Goal: Task Accomplishment & Management: Use online tool/utility

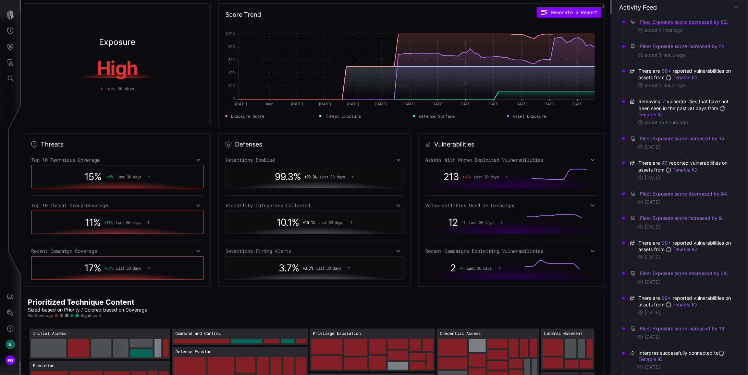
click at [691, 22] on button "Fleet Exposure score decreased by 62." at bounding box center [684, 22] width 89 height 7
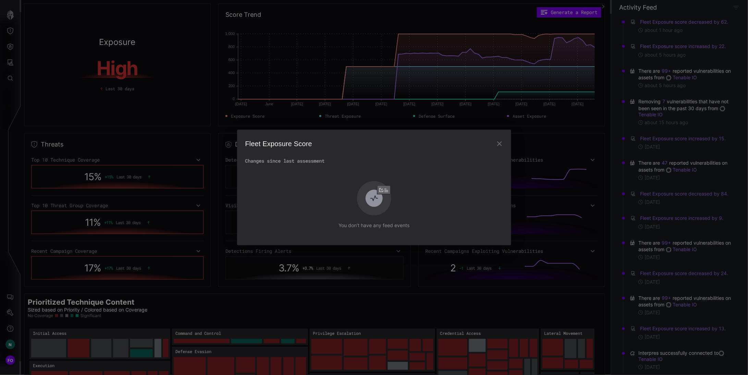
click at [599, 187] on div "Fleet Exposure Score Changes since last assessment You don’t have any feed even…" at bounding box center [374, 187] width 748 height 375
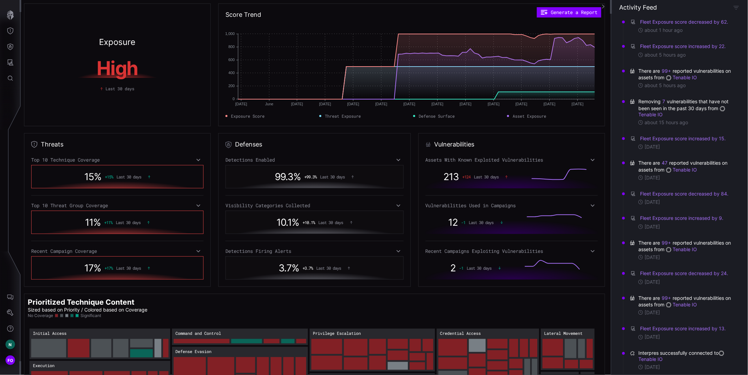
click at [591, 159] on icon at bounding box center [593, 160] width 4 height 2
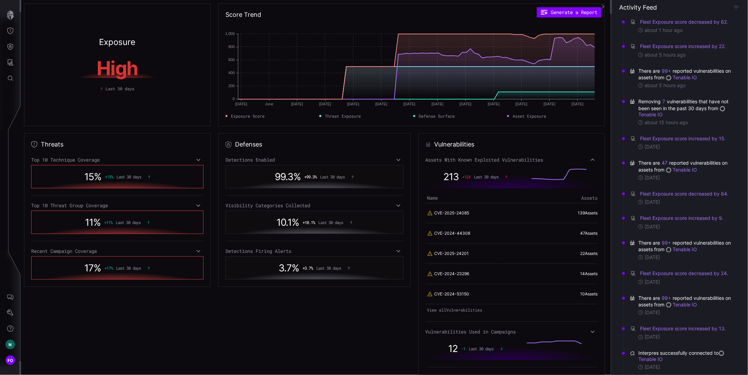
click at [591, 159] on icon at bounding box center [593, 159] width 5 height 5
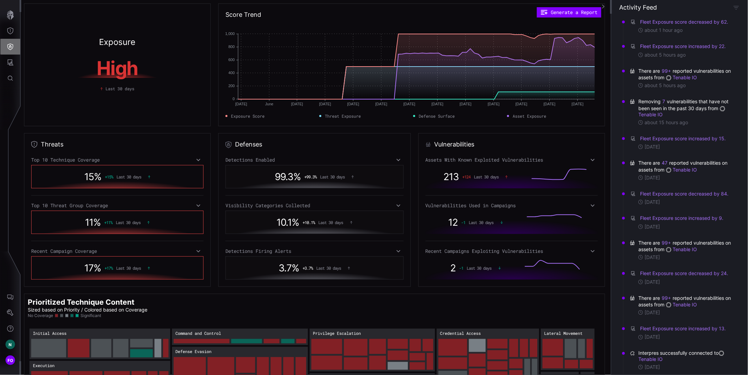
click at [9, 46] on icon "Defense Surface" at bounding box center [10, 46] width 7 height 7
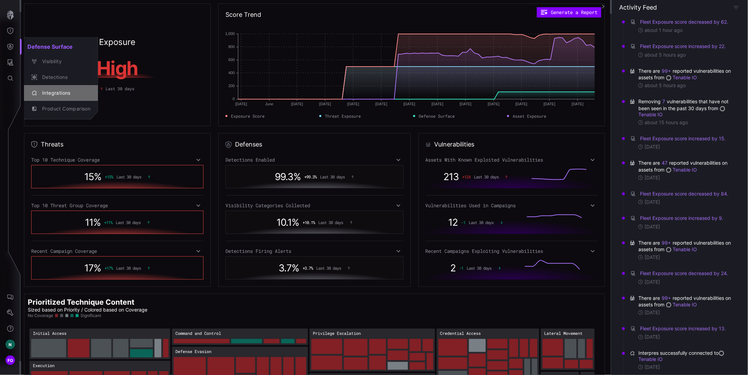
click at [74, 95] on div "Integrations" at bounding box center [65, 93] width 52 height 9
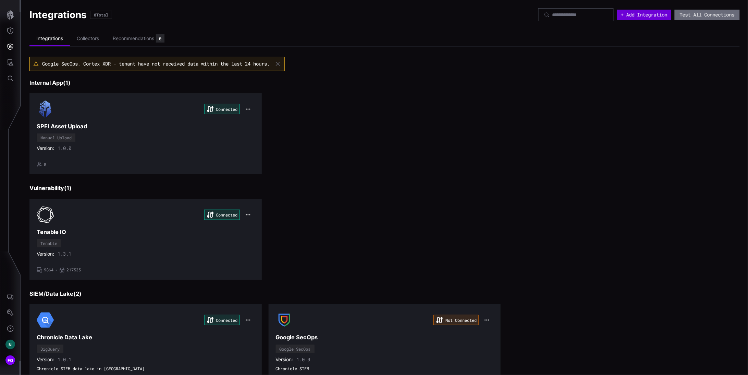
click at [635, 19] on button "+ Add Integration" at bounding box center [644, 15] width 54 height 10
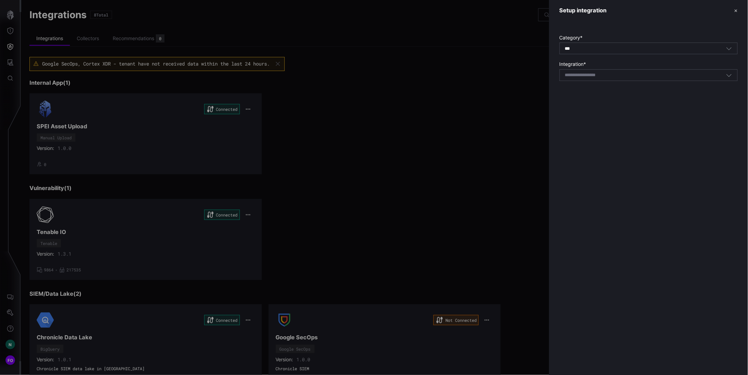
click at [587, 78] on div "Select integration" at bounding box center [649, 75] width 178 height 12
click at [578, 89] on div "Okt a" at bounding box center [649, 86] width 178 height 10
type input "****"
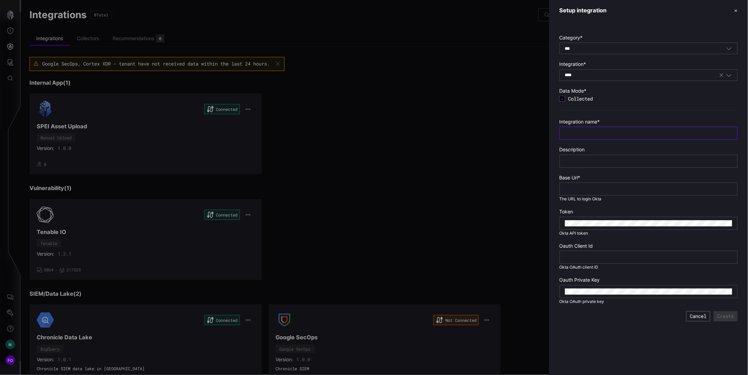
click at [600, 133] on input "text" at bounding box center [648, 133] width 167 height 6
click at [592, 135] on input "text" at bounding box center [648, 133] width 167 height 6
type input "**********"
click at [599, 162] on input "text" at bounding box center [648, 161] width 167 height 6
type input "**********"
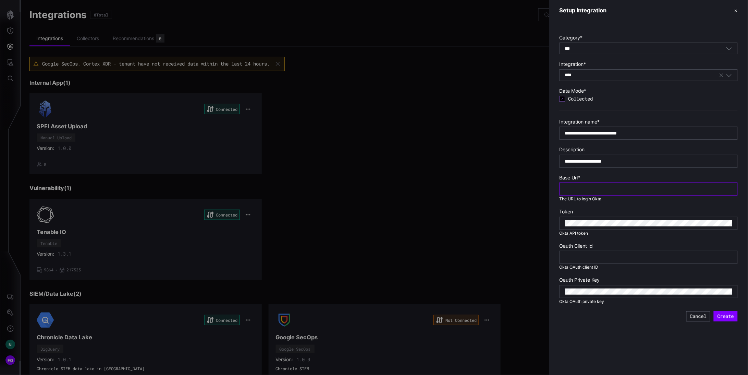
click at [601, 186] on input "text" at bounding box center [648, 189] width 167 height 6
click at [596, 187] on input "text" at bounding box center [648, 189] width 167 height 6
paste input "**********"
type input "**********"
click at [593, 259] on input "text" at bounding box center [648, 257] width 167 height 6
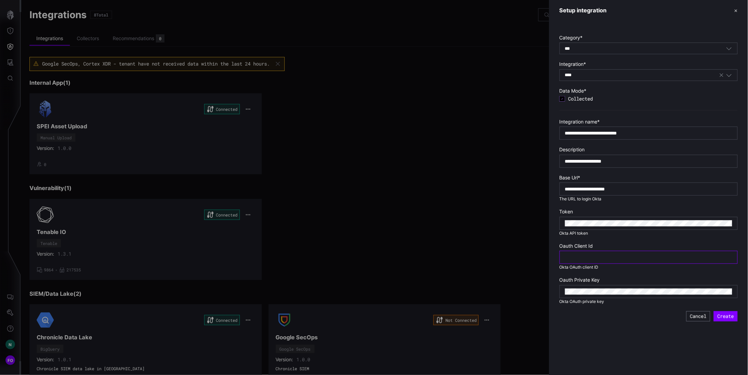
paste input "**********"
type input "**********"
click at [729, 317] on button "Create" at bounding box center [726, 316] width 24 height 10
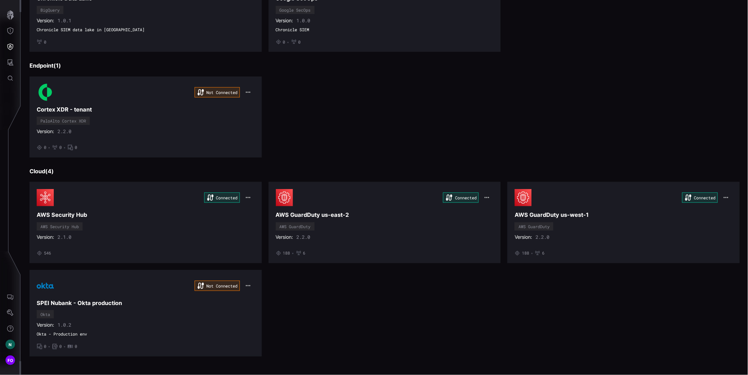
scroll to position [341, 0]
click at [133, 303] on h3 "SPEI Nubank - Okta production" at bounding box center [146, 302] width 218 height 7
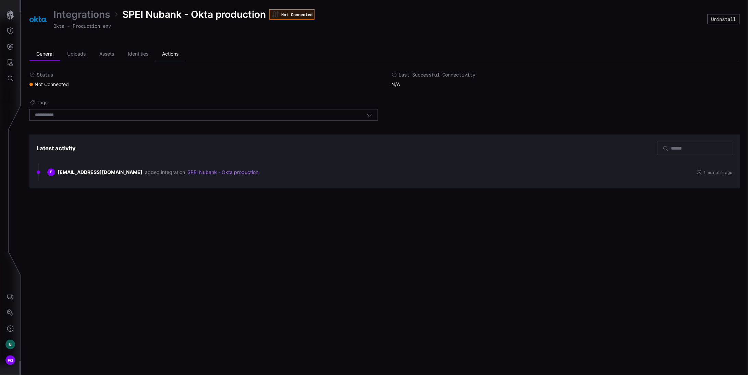
click at [177, 50] on li "Actions" at bounding box center [170, 54] width 30 height 14
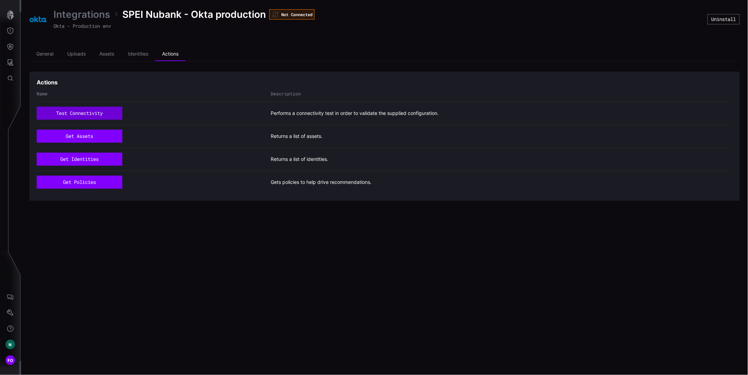
click at [79, 114] on button "test connectivity" at bounding box center [80, 113] width 86 height 13
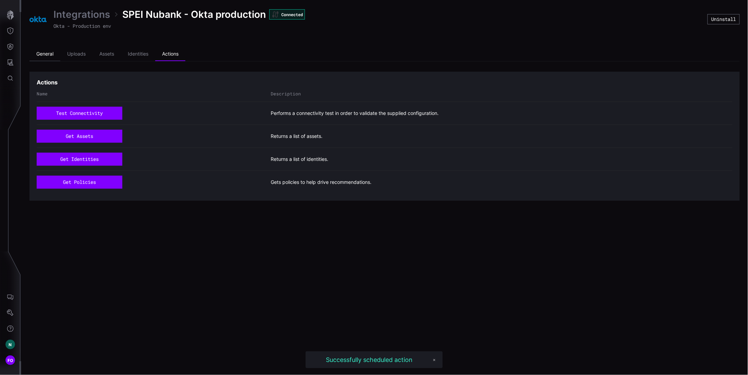
click at [41, 52] on li "General" at bounding box center [44, 54] width 31 height 14
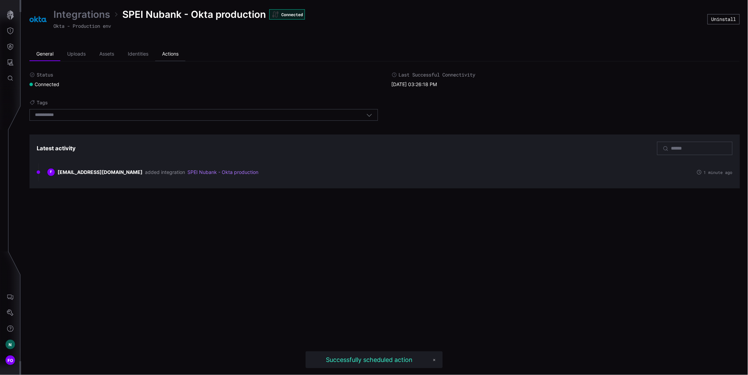
click at [172, 52] on li "Actions" at bounding box center [170, 54] width 30 height 14
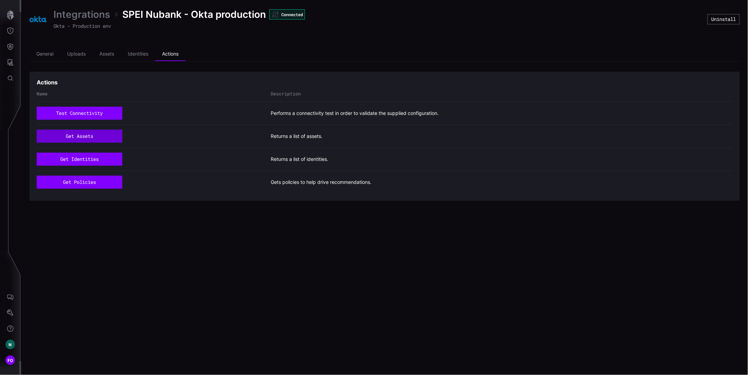
click at [76, 137] on button "get assets" at bounding box center [80, 136] width 86 height 13
click at [74, 160] on button "get identities" at bounding box center [79, 159] width 85 height 13
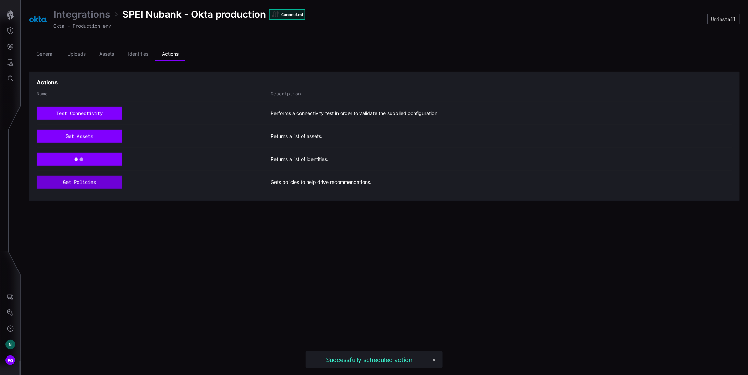
click at [72, 181] on button "get policies" at bounding box center [80, 181] width 86 height 13
click at [44, 53] on li "General" at bounding box center [44, 54] width 31 height 14
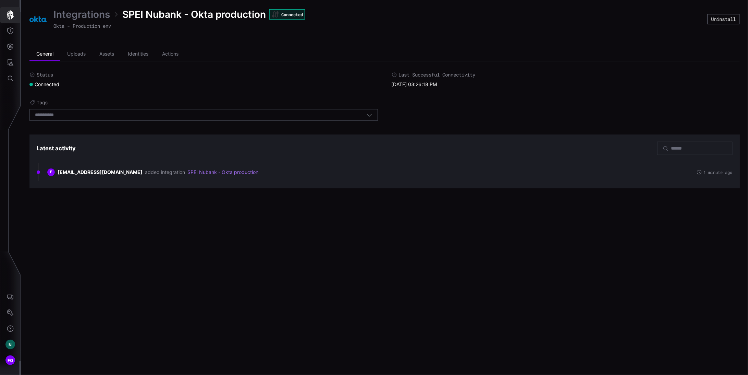
click at [12, 14] on icon "button" at bounding box center [10, 15] width 7 height 10
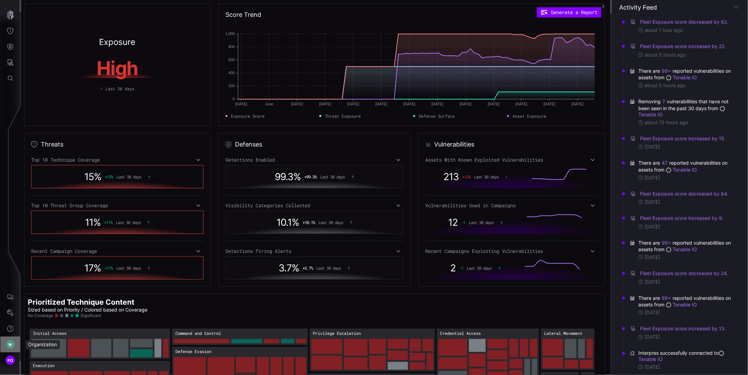
click at [13, 344] on div "N" at bounding box center [10, 344] width 10 height 10
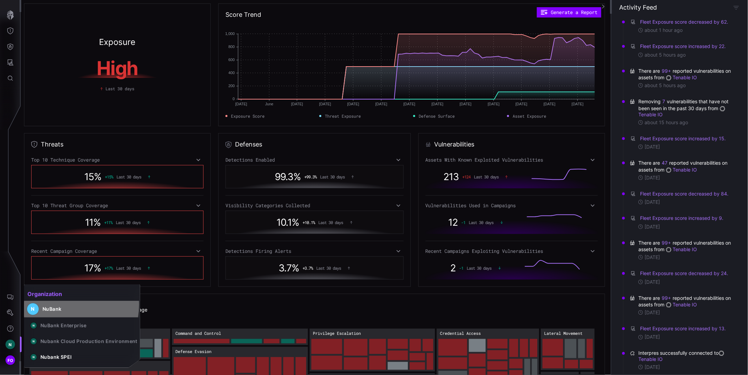
click at [63, 304] on button "N NuBank" at bounding box center [82, 309] width 116 height 16
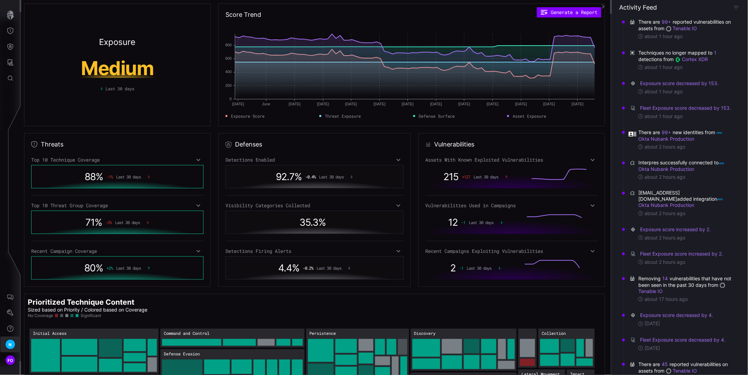
click at [9, 341] on span "N" at bounding box center [10, 344] width 3 height 7
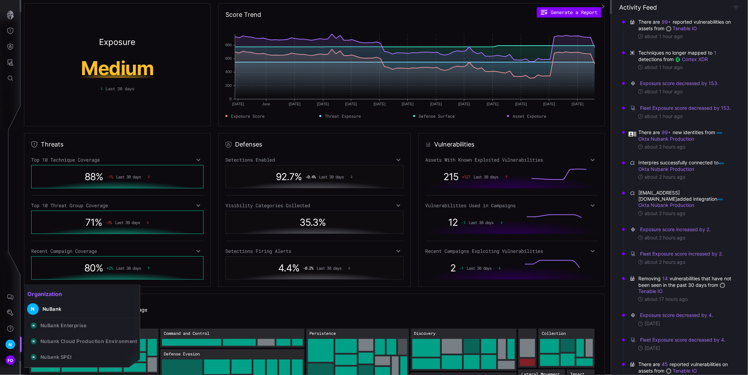
click at [14, 35] on div at bounding box center [374, 187] width 748 height 375
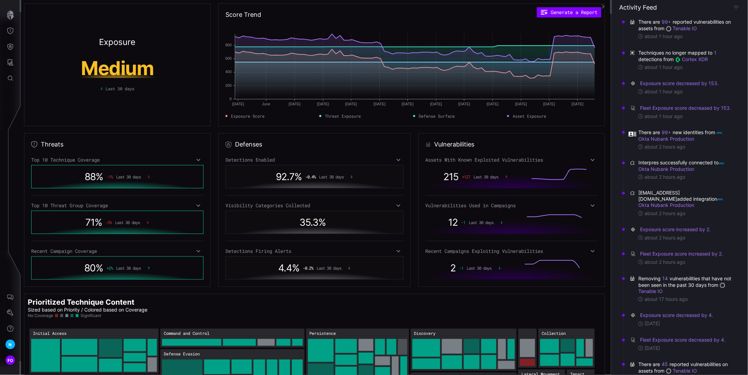
click at [11, 31] on icon "Threat Exposure" at bounding box center [10, 30] width 7 height 7
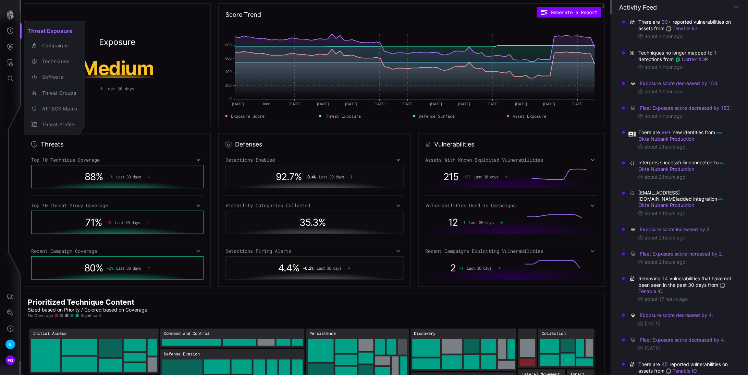
click at [7, 166] on div at bounding box center [374, 187] width 748 height 375
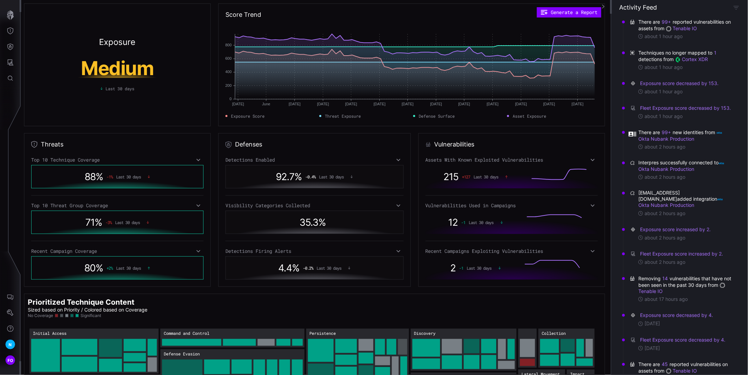
click at [14, 165] on nav "N FO" at bounding box center [10, 187] width 21 height 375
click at [14, 46] on button "Defense Surface" at bounding box center [10, 47] width 20 height 16
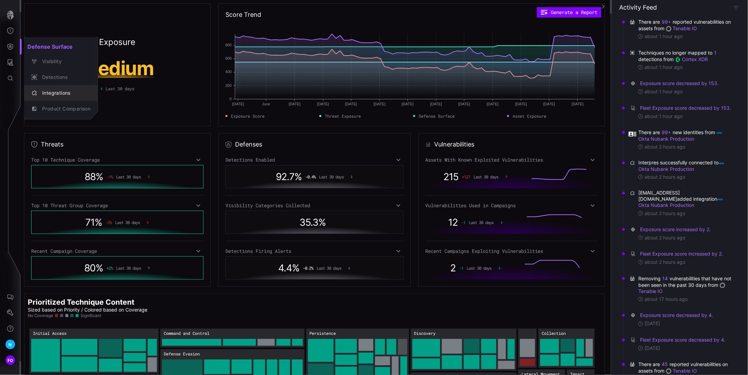
click at [58, 92] on div "Integrations" at bounding box center [65, 93] width 52 height 9
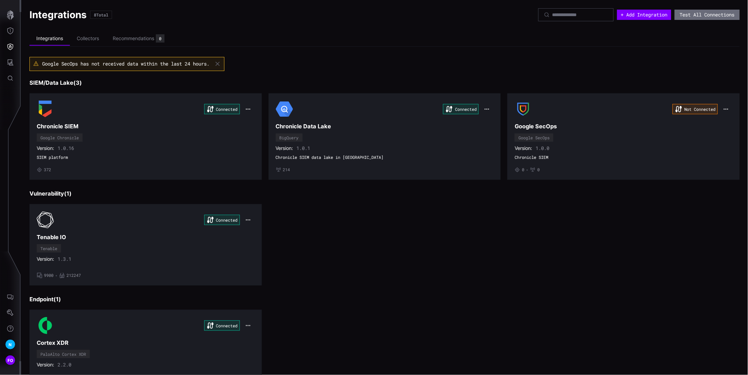
click at [374, 78] on div "Google SecOps has not received data within the last 24 hours." at bounding box center [384, 68] width 711 height 22
click at [9, 9] on button "button" at bounding box center [10, 15] width 20 height 16
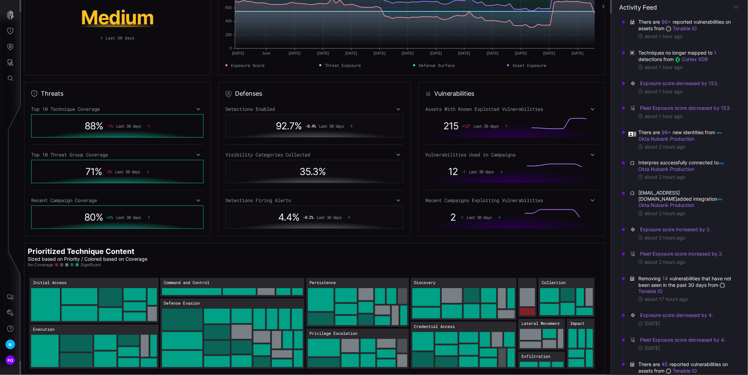
scroll to position [53, 0]
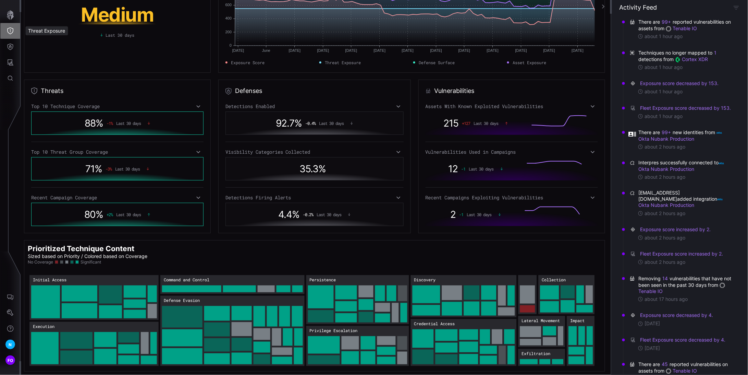
click at [12, 31] on icon "Threat Exposure" at bounding box center [10, 30] width 7 height 7
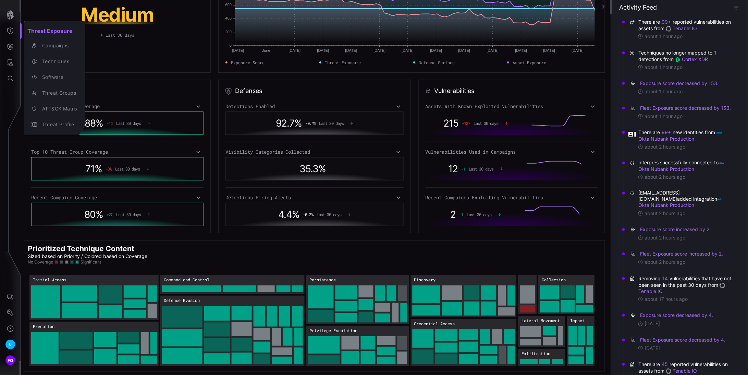
click at [12, 44] on div at bounding box center [374, 187] width 748 height 375
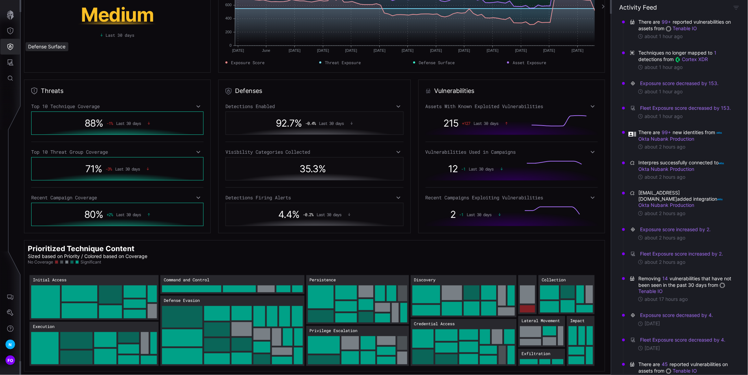
click at [10, 50] on button "Defense Surface" at bounding box center [10, 47] width 20 height 16
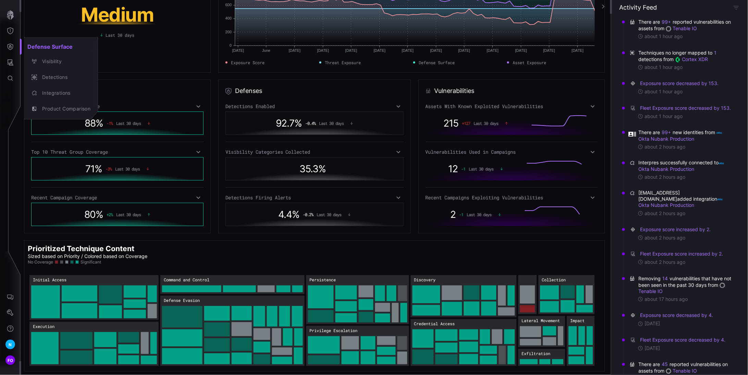
click at [10, 50] on div at bounding box center [374, 187] width 748 height 375
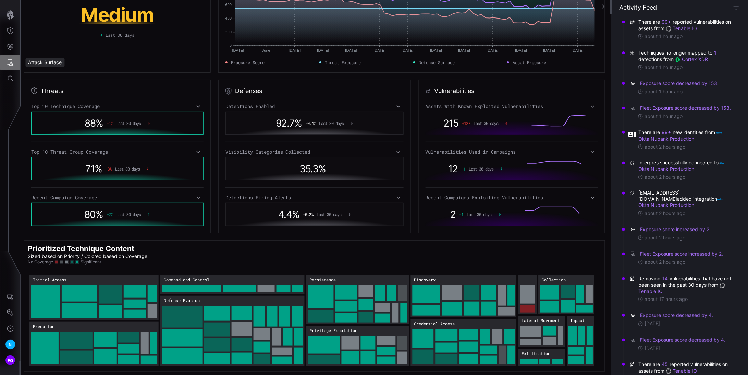
click at [11, 64] on icon "Attack Surface" at bounding box center [11, 62] width 6 height 6
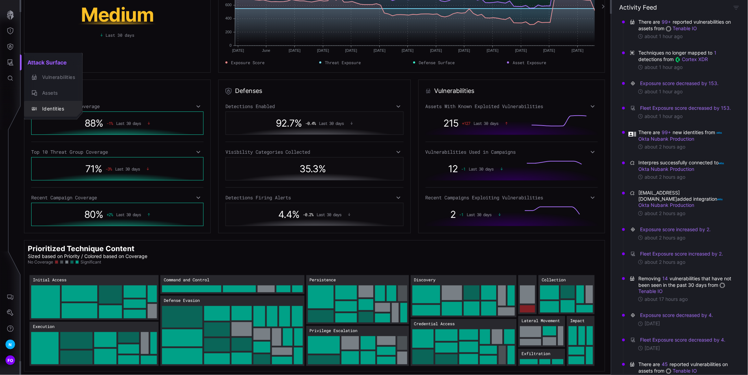
click at [50, 110] on div "Identities" at bounding box center [57, 109] width 36 height 9
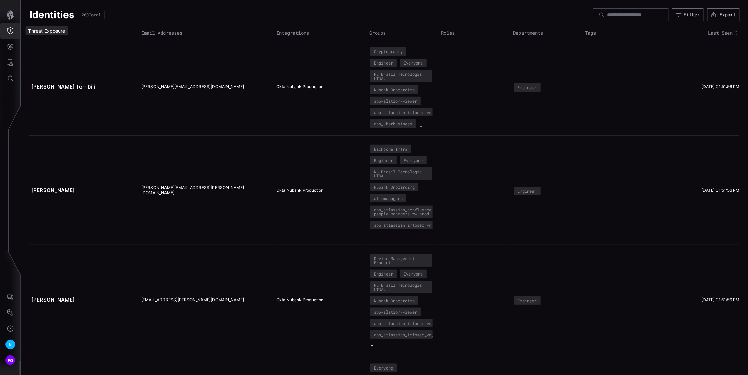
click at [10, 30] on icon "Threat Exposure" at bounding box center [10, 30] width 7 height 7
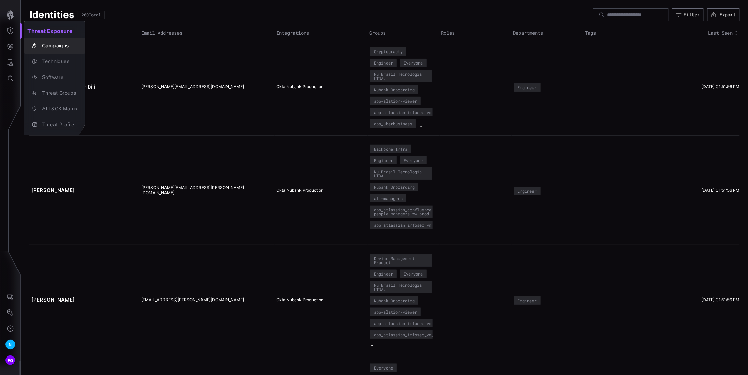
click at [60, 45] on div "Campaigns" at bounding box center [58, 45] width 39 height 9
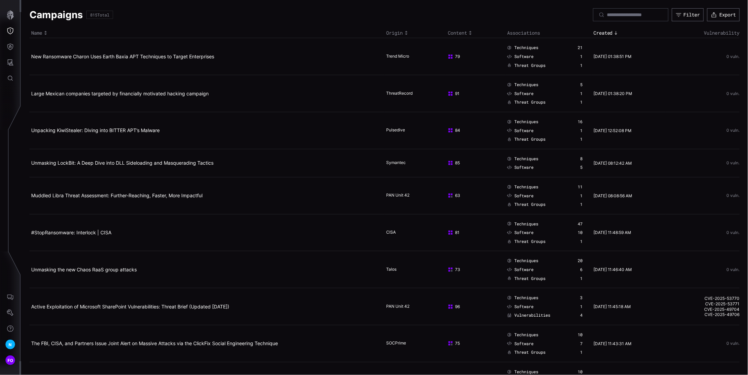
click at [148, 21] on div "Campaigns 815 Total Filter Export" at bounding box center [384, 14] width 711 height 13
click at [518, 17] on div "Campaigns 815 Total Filter Export" at bounding box center [384, 14] width 711 height 13
click at [454, 17] on div "Campaigns 815 Total Filter Export" at bounding box center [384, 14] width 711 height 13
click at [399, 16] on div "Campaigns 815 Total Filter Export" at bounding box center [384, 14] width 711 height 13
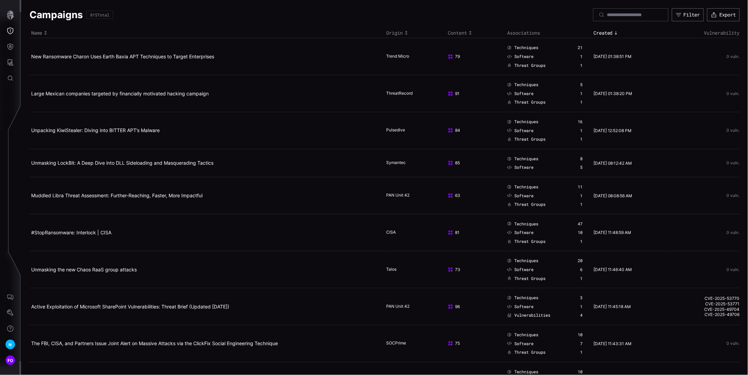
click at [402, 15] on div "Campaigns 815 Total Filter Export" at bounding box center [384, 14] width 711 height 13
